Goal: Information Seeking & Learning: Learn about a topic

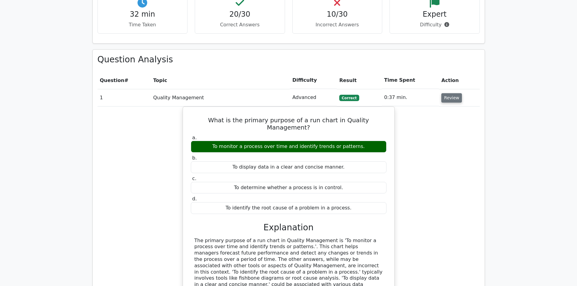
click at [452, 93] on button "Review" at bounding box center [451, 97] width 21 height 9
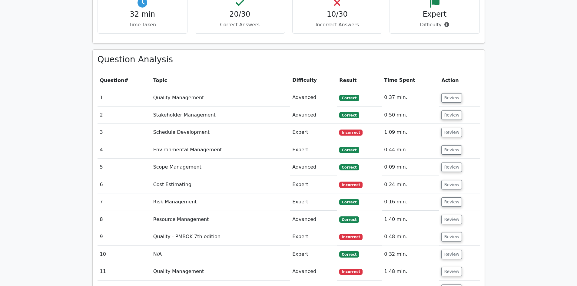
scroll to position [693, 0]
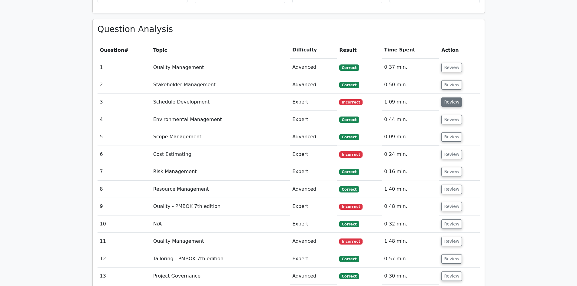
click at [452, 98] on button "Review" at bounding box center [451, 102] width 21 height 9
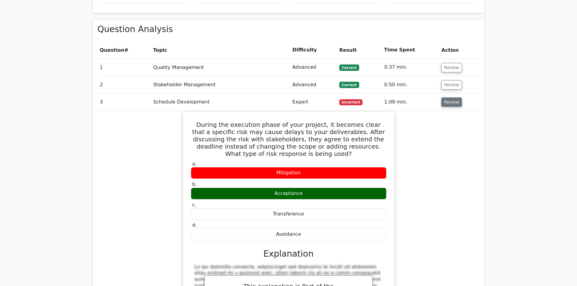
click at [452, 98] on button "Review" at bounding box center [451, 102] width 21 height 9
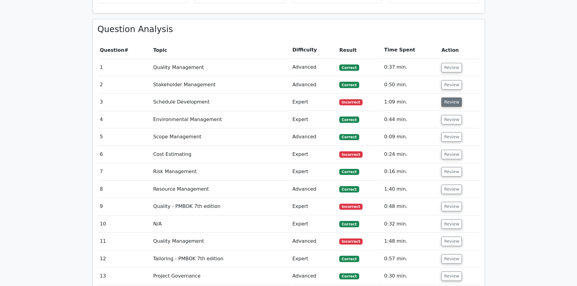
click at [452, 98] on button "Review" at bounding box center [451, 102] width 21 height 9
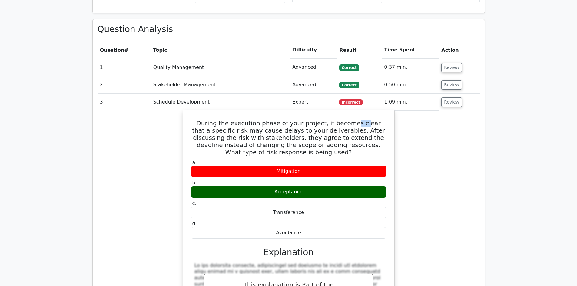
drag, startPoint x: 354, startPoint y: 102, endPoint x: 307, endPoint y: 103, distance: 47.3
click at [362, 120] on h5 "During the execution phase of your project, it becomes clear that a specific ri…" at bounding box center [288, 138] width 197 height 36
drag, startPoint x: 218, startPoint y: 111, endPoint x: 269, endPoint y: 111, distance: 50.9
click at [257, 120] on h5 "During the execution phase of your project, it becomes clear that a specific ri…" at bounding box center [288, 138] width 197 height 36
drag, startPoint x: 270, startPoint y: 110, endPoint x: 321, endPoint y: 106, distance: 51.9
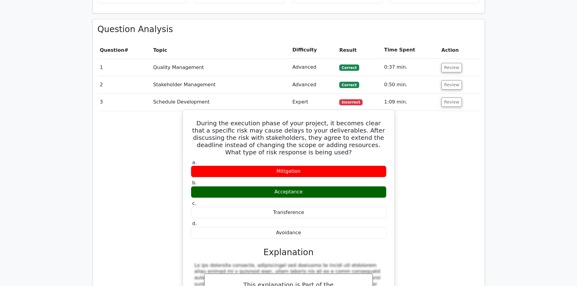
click at [270, 120] on h5 "During the execution phase of your project, it becomes clear that a specific ri…" at bounding box center [288, 138] width 197 height 36
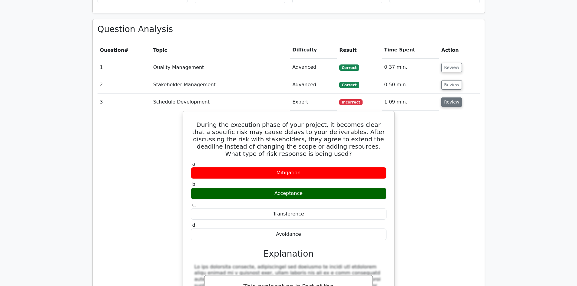
click at [453, 98] on button "Review" at bounding box center [451, 102] width 21 height 9
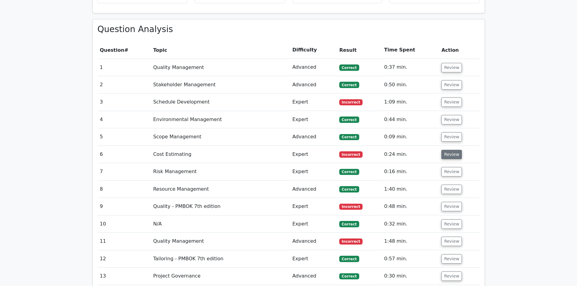
click at [445, 150] on button "Review" at bounding box center [451, 154] width 21 height 9
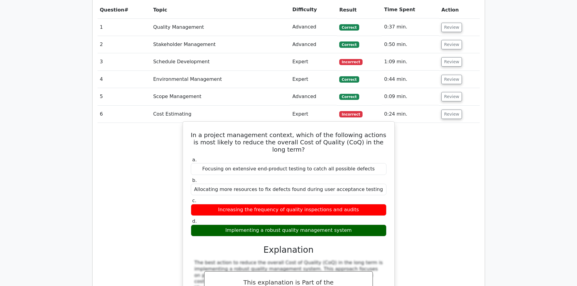
scroll to position [753, 0]
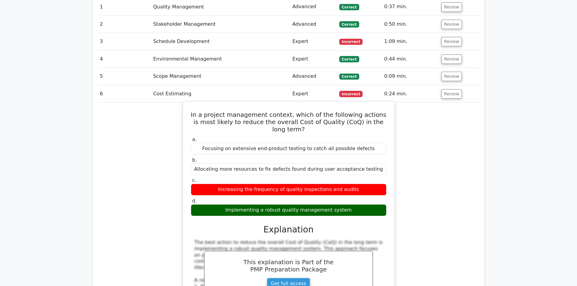
drag, startPoint x: 356, startPoint y: 190, endPoint x: 192, endPoint y: 94, distance: 189.5
click at [192, 104] on div "In a project management context, which of the following actions is most likely …" at bounding box center [288, 290] width 207 height 372
copy div "In a project management context, which of the following actions is most likely …"
click at [351, 137] on label "a. Focusing on extensive end-product testing to catch all possible defects" at bounding box center [289, 146] width 196 height 18
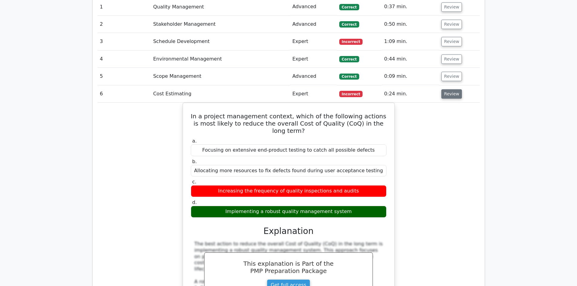
click at [454, 89] on button "Review" at bounding box center [451, 93] width 21 height 9
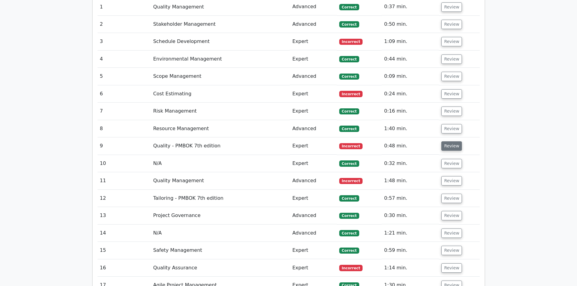
click at [449, 141] on button "Review" at bounding box center [451, 145] width 21 height 9
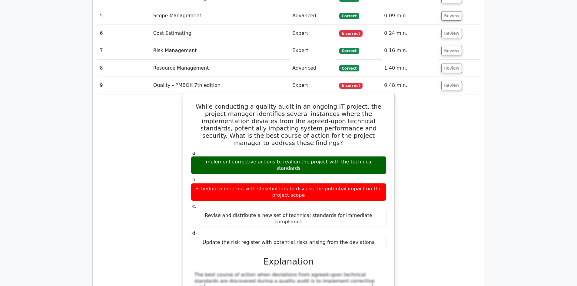
scroll to position [813, 0]
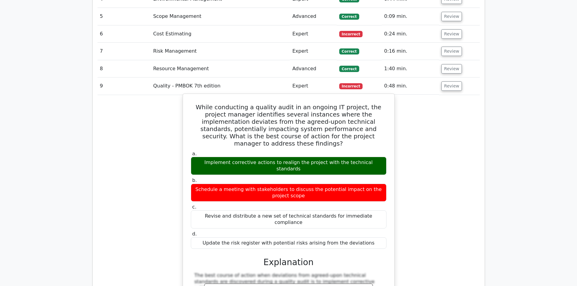
drag, startPoint x: 369, startPoint y: 203, endPoint x: 192, endPoint y: 87, distance: 211.8
click at [192, 96] on div "While conducting a quality audit in an ongoing IT project, the project manager …" at bounding box center [288, 264] width 207 height 337
copy div "While conducting a quality audit in an ongoing IT project, the project manager …"
click at [362, 177] on label "b. Schedule a meeting with stakeholders to discuss the potential impact on the …" at bounding box center [289, 189] width 196 height 24
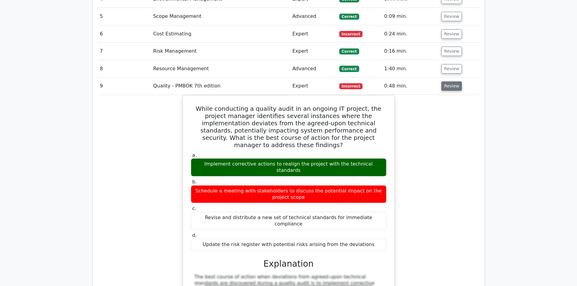
click at [445, 81] on button "Review" at bounding box center [451, 85] width 21 height 9
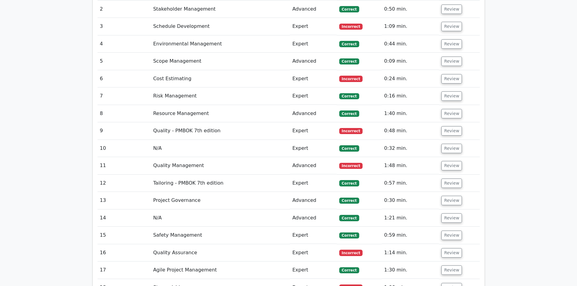
scroll to position [753, 0]
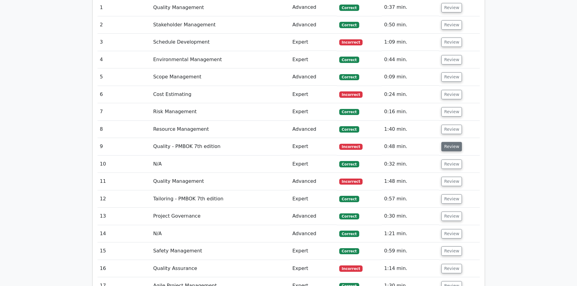
click at [446, 142] on button "Review" at bounding box center [451, 146] width 21 height 9
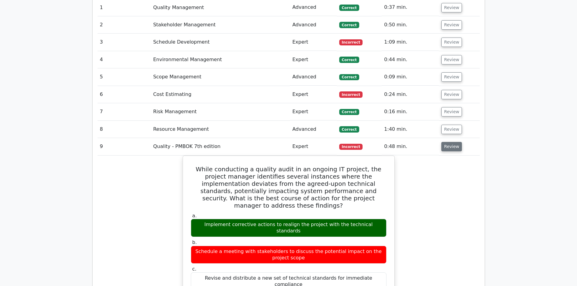
click at [441, 142] on button "Review" at bounding box center [451, 146] width 21 height 9
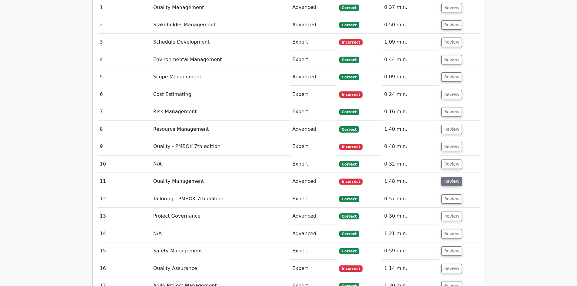
click at [453, 177] on button "Review" at bounding box center [451, 181] width 21 height 9
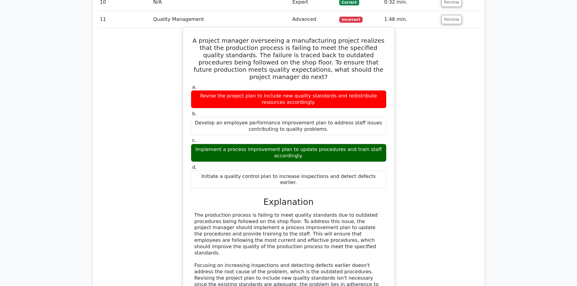
scroll to position [904, 0]
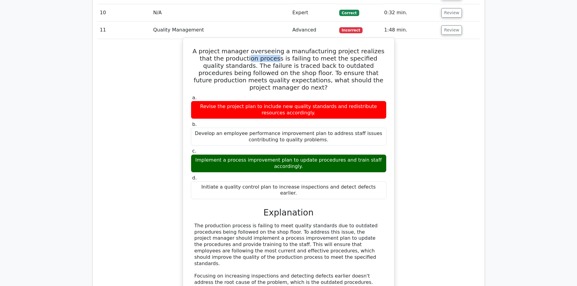
drag, startPoint x: 218, startPoint y: 38, endPoint x: 281, endPoint y: 38, distance: 63.0
click at [276, 48] on h5 "A project manager overseeing a manufacturing project realizes that the producti…" at bounding box center [288, 70] width 197 height 44
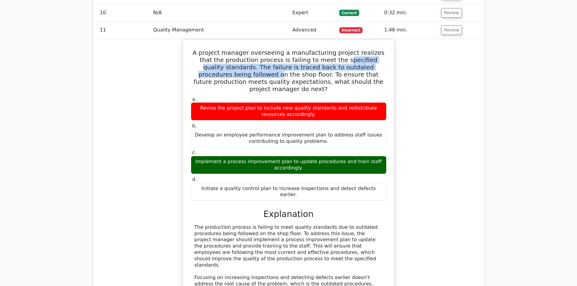
drag, startPoint x: 309, startPoint y: 36, endPoint x: 408, endPoint y: 48, distance: 99.7
click at [395, 46] on div "A project manager overseeing a manufacturing project realizes that the producti…" at bounding box center [289, 198] width 382 height 319
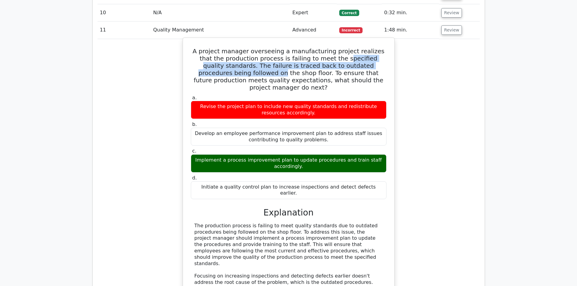
click at [366, 48] on h5 "A project manager overseeing a manufacturing project realizes that the producti…" at bounding box center [288, 70] width 197 height 44
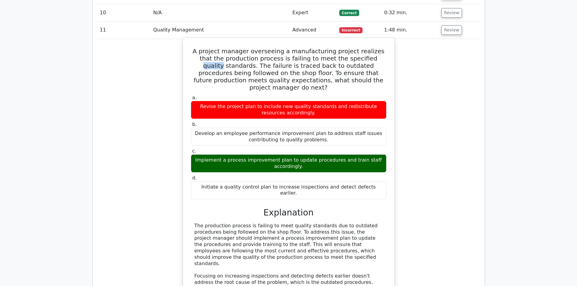
drag, startPoint x: 331, startPoint y: 38, endPoint x: 355, endPoint y: 37, distance: 24.2
click at [355, 48] on h5 "A project manager overseeing a manufacturing project realizes that the producti…" at bounding box center [288, 70] width 197 height 44
drag, startPoint x: 266, startPoint y: 39, endPoint x: 288, endPoint y: 42, distance: 21.5
click at [284, 48] on h5 "A project manager overseeing a manufacturing project realizes that the producti…" at bounding box center [288, 70] width 197 height 44
click at [323, 48] on h5 "A project manager overseeing a manufacturing project realizes that the producti…" at bounding box center [288, 70] width 197 height 44
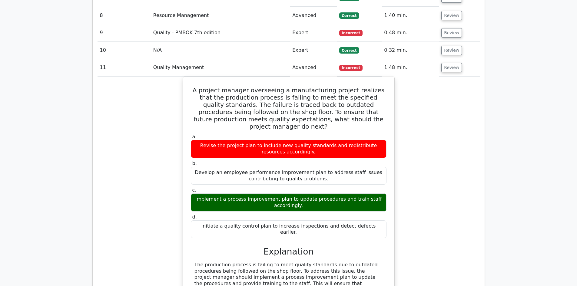
scroll to position [813, 0]
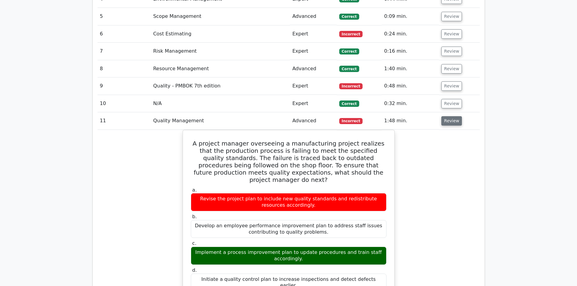
click at [449, 116] on button "Review" at bounding box center [451, 120] width 21 height 9
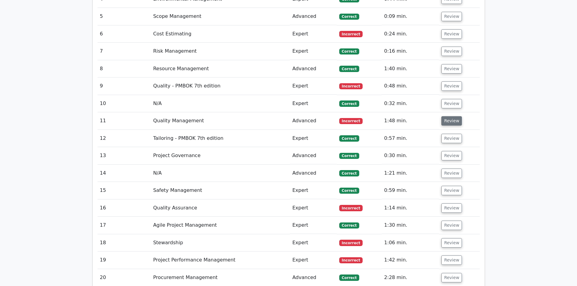
click at [446, 116] on button "Review" at bounding box center [451, 120] width 21 height 9
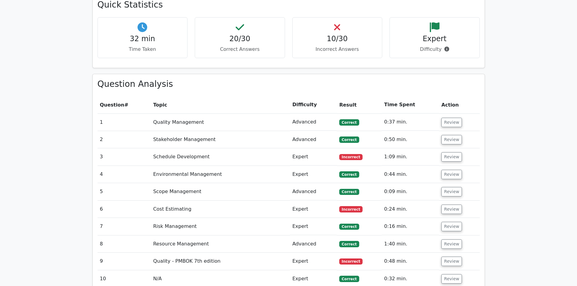
scroll to position [783, 0]
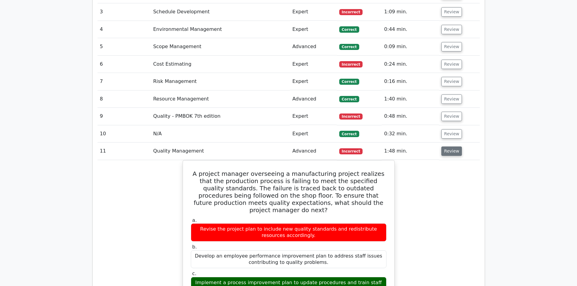
click at [448, 147] on button "Review" at bounding box center [451, 151] width 21 height 9
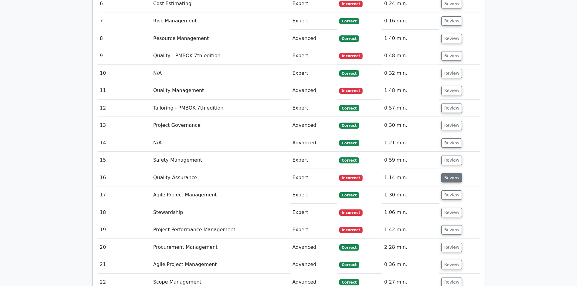
click at [447, 173] on button "Review" at bounding box center [451, 177] width 21 height 9
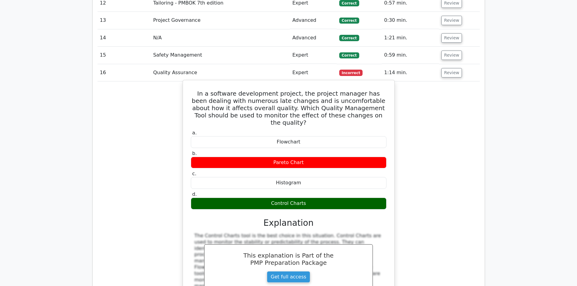
scroll to position [965, 0]
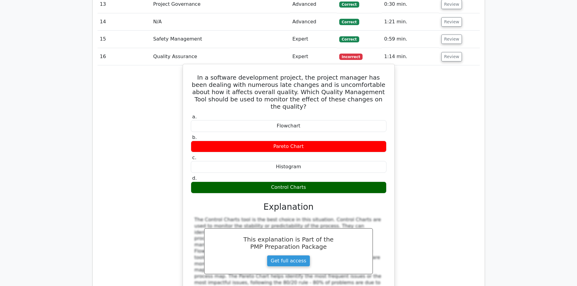
drag, startPoint x: 196, startPoint y: 53, endPoint x: 349, endPoint y: 158, distance: 185.5
click at [349, 158] on div "In a software development project, the project manager has been dealing with nu…" at bounding box center [288, 197] width 207 height 261
copy div "In a software development project, the project manager has been dealing with nu…"
click at [368, 120] on div "Flowchart" at bounding box center [289, 126] width 196 height 12
click at [337, 141] on div "Pareto Chart" at bounding box center [289, 147] width 196 height 12
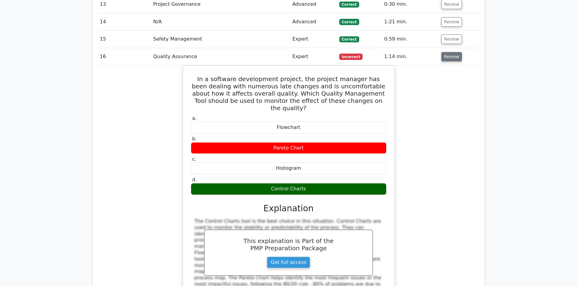
click at [451, 52] on button "Review" at bounding box center [451, 56] width 21 height 9
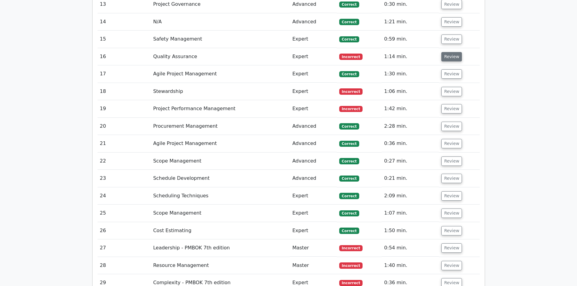
click at [446, 52] on button "Review" at bounding box center [451, 56] width 21 height 9
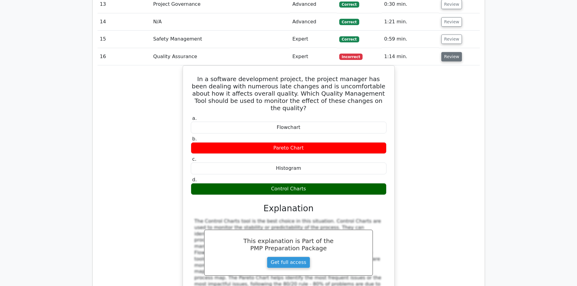
click at [446, 52] on button "Review" at bounding box center [451, 56] width 21 height 9
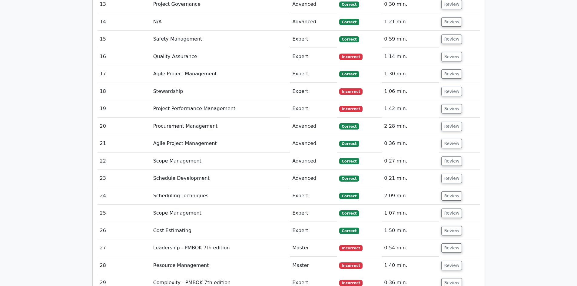
click at [450, 48] on td "Review" at bounding box center [459, 56] width 41 height 17
click at [451, 52] on button "Review" at bounding box center [451, 56] width 21 height 9
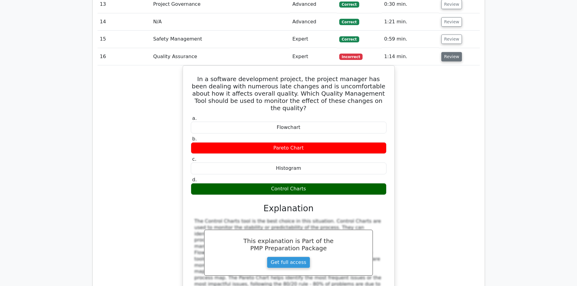
click at [451, 52] on button "Review" at bounding box center [451, 56] width 21 height 9
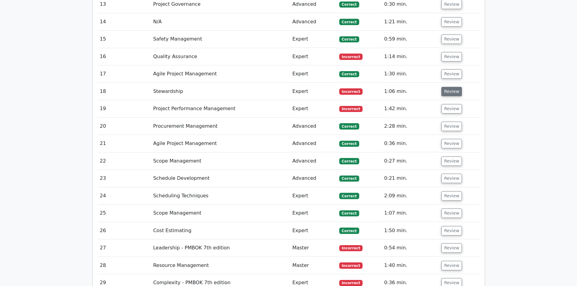
click at [445, 87] on button "Review" at bounding box center [451, 91] width 21 height 9
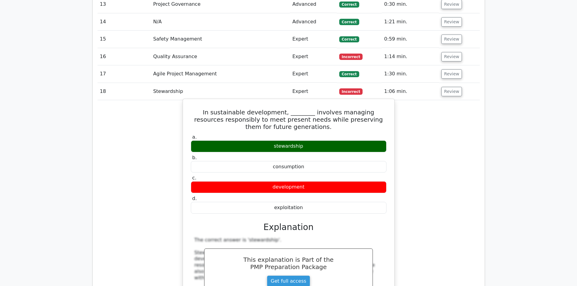
drag, startPoint x: 197, startPoint y: 89, endPoint x: 362, endPoint y: 191, distance: 194.0
click at [362, 191] on div "In sustainable development, ________ involves managing resources responsibly to…" at bounding box center [288, 243] width 207 height 284
copy div "In sustainable development, ________ involves managing resources responsibly to…"
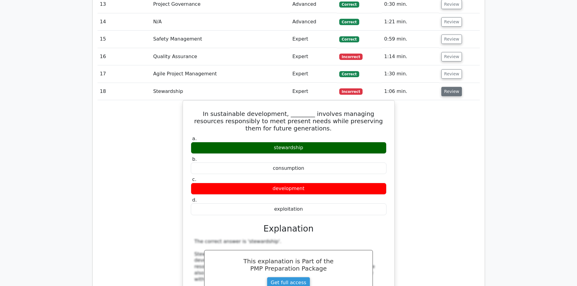
click at [451, 87] on button "Review" at bounding box center [451, 91] width 21 height 9
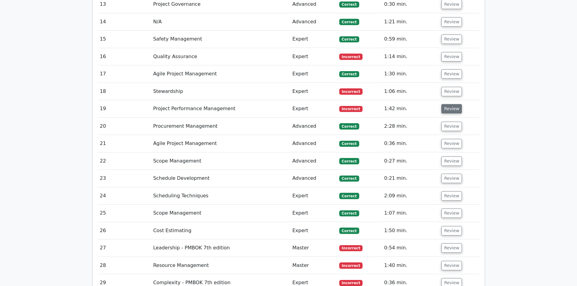
click at [451, 104] on button "Review" at bounding box center [451, 108] width 21 height 9
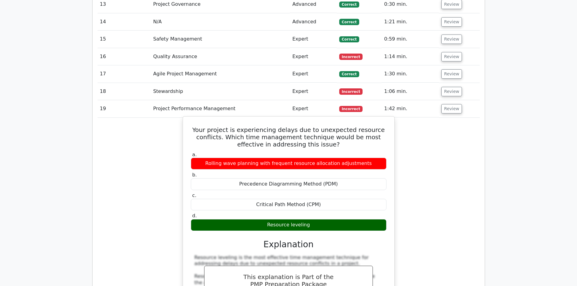
drag, startPoint x: 203, startPoint y: 110, endPoint x: 359, endPoint y: 206, distance: 184.2
click at [359, 206] on div "Your project is experiencing delays due to unexpected resource conflicts. Which…" at bounding box center [288, 283] width 207 height 328
copy div "Your project is experiencing delays due to unexpected resource conflicts. Which…"
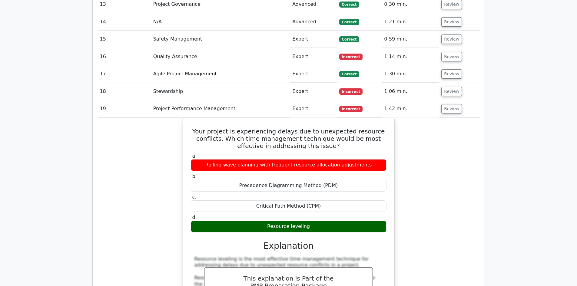
copy div "Your project is experiencing delays due to unexpected resource conflicts. Which…"
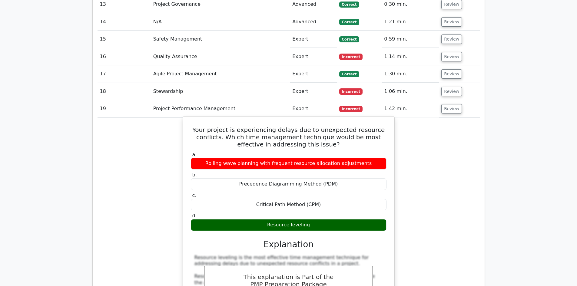
click at [310, 126] on h5 "Your project is experiencing delays due to unexpected resource conflicts. Which…" at bounding box center [288, 137] width 197 height 22
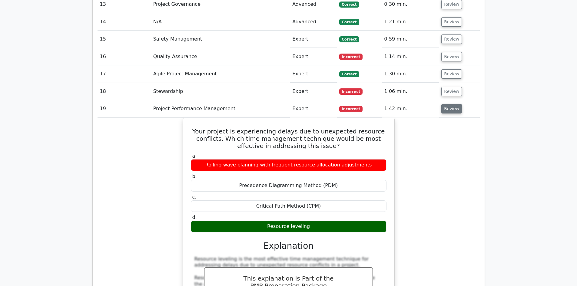
click at [450, 104] on button "Review" at bounding box center [451, 108] width 21 height 9
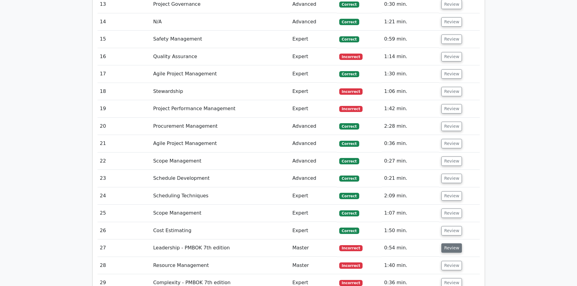
click at [448, 243] on button "Review" at bounding box center [451, 247] width 21 height 9
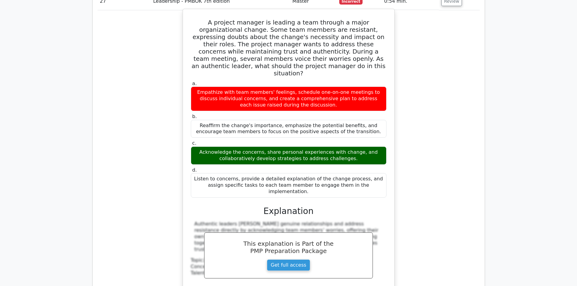
scroll to position [1177, 0]
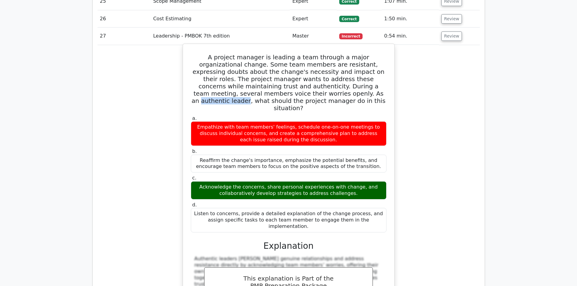
drag, startPoint x: 263, startPoint y: 72, endPoint x: 306, endPoint y: 71, distance: 42.7
click at [306, 71] on h5 "A project manager is leading a team through a major organizational change. Some…" at bounding box center [288, 83] width 197 height 58
drag, startPoint x: 194, startPoint y: 33, endPoint x: 368, endPoint y: 192, distance: 235.4
click at [368, 192] on div "A project manager is leading a team through a major organizational change. Some…" at bounding box center [288, 196] width 207 height 300
copy div "A project manager is leading a team through a major organizational change. Some…"
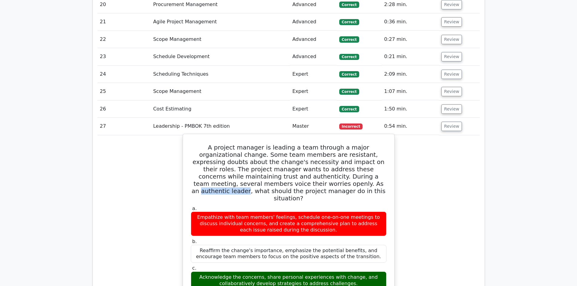
scroll to position [1086, 0]
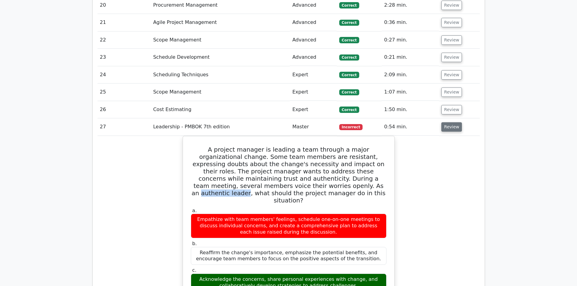
click at [456, 122] on button "Review" at bounding box center [451, 126] width 21 height 9
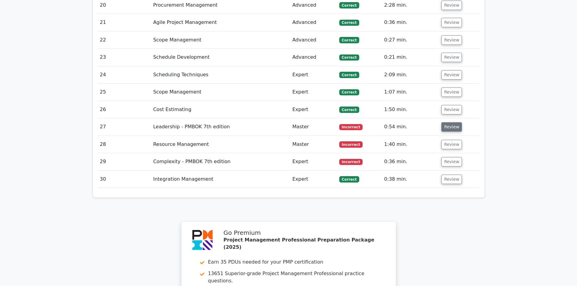
click at [455, 122] on button "Review" at bounding box center [451, 126] width 21 height 9
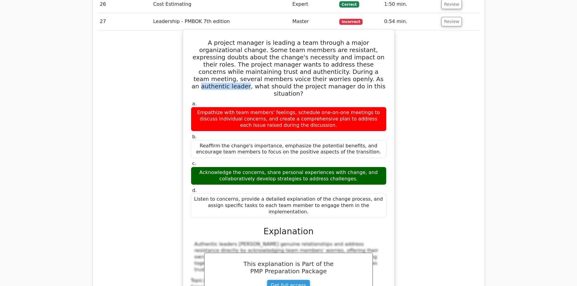
scroll to position [1147, 0]
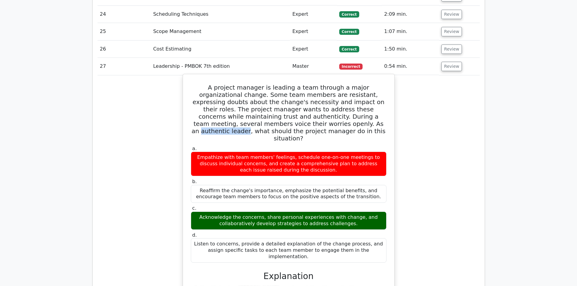
copy div "A project manager is leading a team through a major organizational change. Some…"
click at [322, 152] on div "Empathize with team members' feelings, schedule one-on-one meetings to discuss …" at bounding box center [289, 164] width 196 height 24
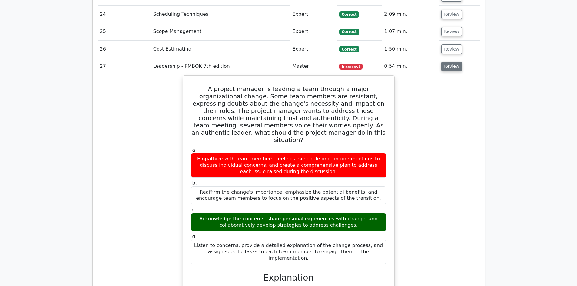
click at [449, 62] on button "Review" at bounding box center [451, 66] width 21 height 9
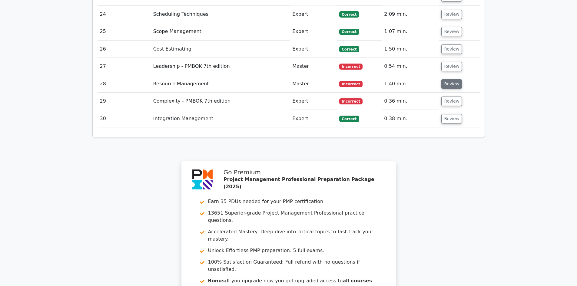
click at [447, 79] on button "Review" at bounding box center [451, 83] width 21 height 9
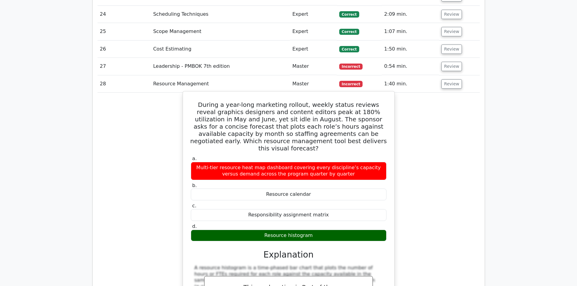
drag, startPoint x: 195, startPoint y: 81, endPoint x: 371, endPoint y: 204, distance: 214.1
click at [371, 204] on div "During a year-long marketing rollout, weekly status reviews reveal graphics des…" at bounding box center [288, 235] width 207 height 282
copy div "During a year-long marketing rollout, weekly status reviews reveal graphics des…"
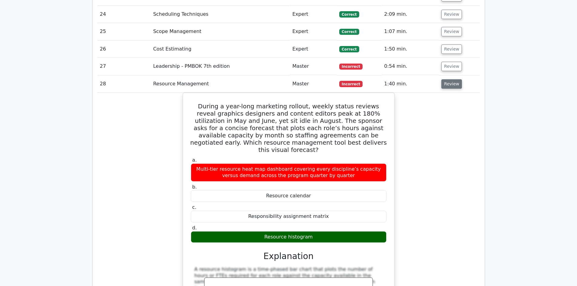
click at [453, 79] on button "Review" at bounding box center [451, 83] width 21 height 9
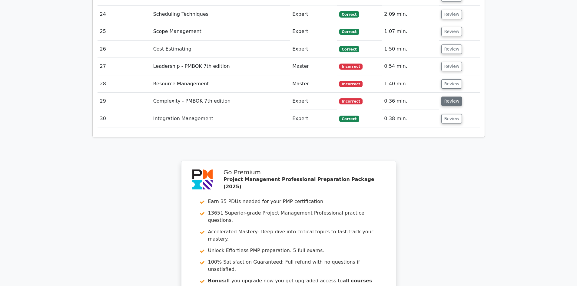
click at [452, 97] on button "Review" at bounding box center [451, 101] width 21 height 9
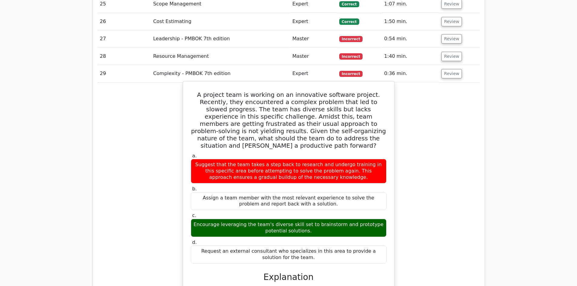
scroll to position [1208, 0]
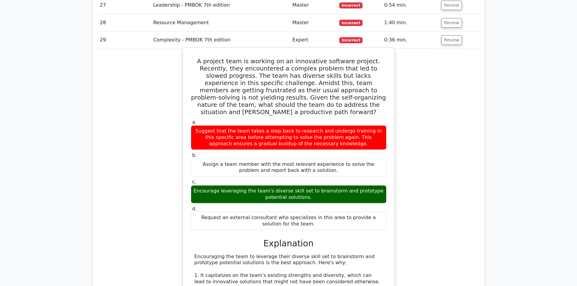
drag, startPoint x: 316, startPoint y: 196, endPoint x: 193, endPoint y: 39, distance: 199.4
click at [193, 50] on div "A project team is working on an innovative software project. Recently, they enc…" at bounding box center [288, 244] width 207 height 389
copy div "A project team is working on an innovative software project. Recently, they enc…"
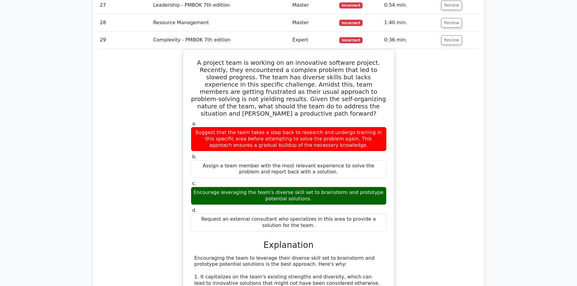
click at [422, 160] on div "A project team is working on an innovative software project. Recently, they enc…" at bounding box center [289, 250] width 382 height 402
